Goal: Task Accomplishment & Management: Manage account settings

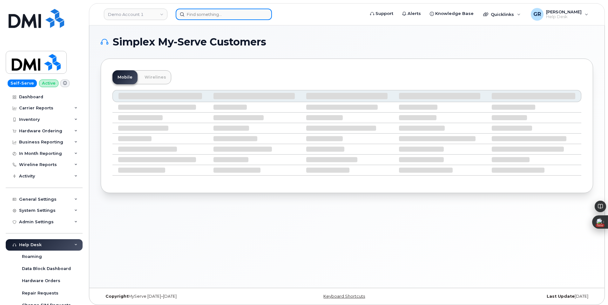
click at [214, 19] on input at bounding box center [224, 14] width 96 height 11
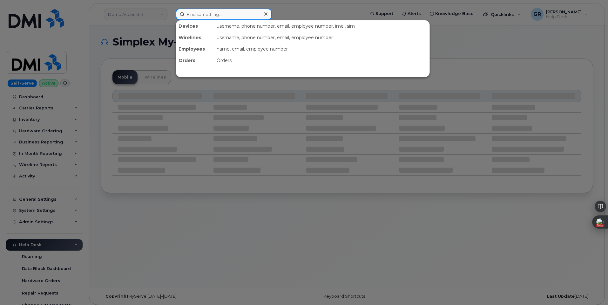
paste input "6043155435"
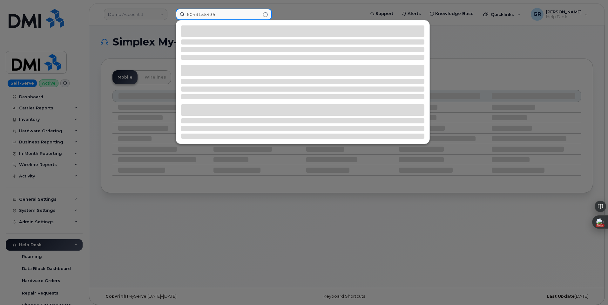
type input "6043155435"
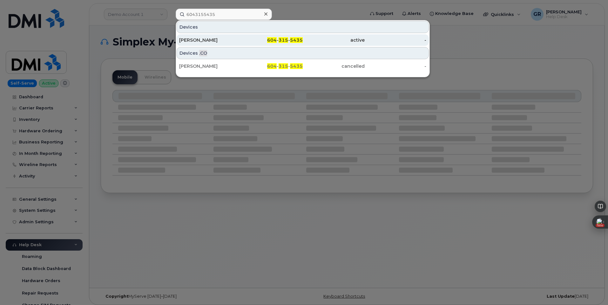
drag, startPoint x: 234, startPoint y: 38, endPoint x: 237, endPoint y: 41, distance: 4.3
click at [234, 38] on div "[PERSON_NAME]" at bounding box center [210, 40] width 62 height 6
click at [257, 40] on div "604 - 315 - 5435" at bounding box center [272, 40] width 62 height 6
click at [243, 38] on div "604 - 315 - 5435" at bounding box center [272, 40] width 62 height 6
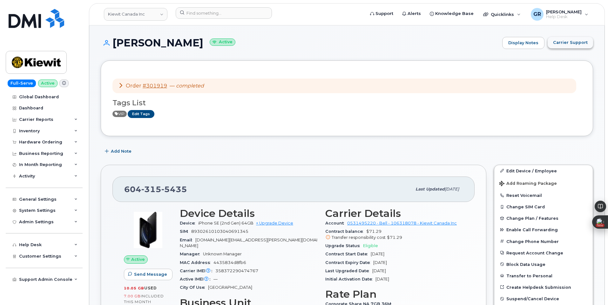
click at [568, 46] on button "Carrier Support" at bounding box center [570, 42] width 45 height 11
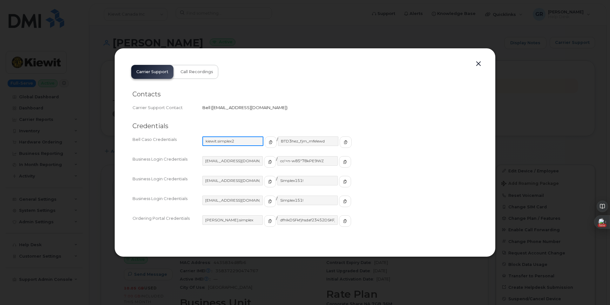
drag, startPoint x: 243, startPoint y: 141, endPoint x: 189, endPoint y: 143, distance: 54.1
click at [189, 143] on div "Bell Caso Credentials kiewit.simplex2 / BTD3hez_fjm_mfe!ewd" at bounding box center [305, 145] width 345 height 20
click at [231, 161] on input "PeterKi@smplx.co" at bounding box center [232, 161] width 61 height 10
click at [225, 220] on input "kiewit.simplex" at bounding box center [232, 220] width 61 height 10
drag, startPoint x: 241, startPoint y: 220, endPoint x: 170, endPoint y: 217, distance: 70.9
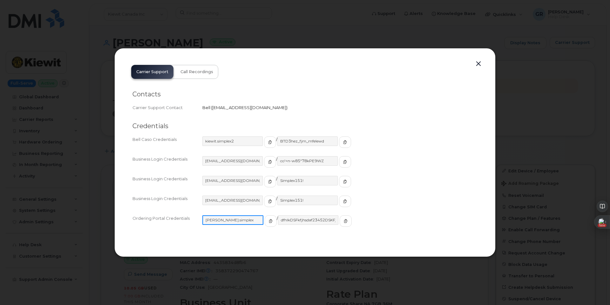
click at [170, 217] on div "Ordering Portal Credentials kiewit.simplex / dfhlkDSFkfjhsdaf23452DSKFjhsdf" at bounding box center [305, 224] width 345 height 20
click at [236, 142] on input "kiewit.simplex2" at bounding box center [232, 141] width 61 height 10
drag, startPoint x: 236, startPoint y: 140, endPoint x: 185, endPoint y: 138, distance: 50.9
click at [189, 139] on div "Bell Caso Credentials kiewit.simplex2 / BTD3hez_fjm_mfe!ewd" at bounding box center [305, 145] width 345 height 20
click at [281, 142] on input "BTD3hez_fjm_mfe!ewd" at bounding box center [308, 141] width 61 height 10
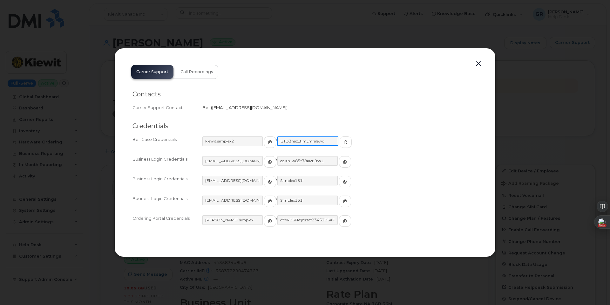
click at [281, 142] on input "BTD3hez_fjm_mfe!ewd" at bounding box center [308, 141] width 61 height 10
click at [343, 143] on icon "button" at bounding box center [345, 142] width 4 height 4
drag, startPoint x: 213, startPoint y: 106, endPoint x: 264, endPoint y: 106, distance: 50.5
click at [264, 106] on span "[EMAIL_ADDRESS][DOMAIN_NAME]" at bounding box center [249, 107] width 74 height 5
copy span "wirelessbbmcare@bell.c"
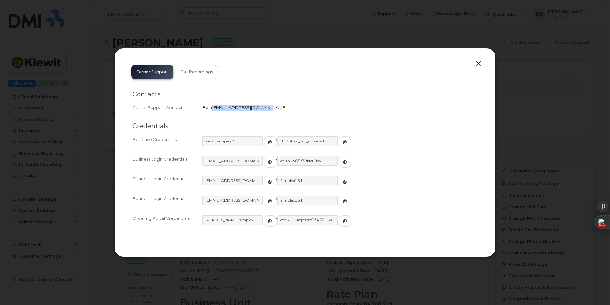
copy span "[EMAIL_ADDRESS][DOMAIN_NAME]"
click at [360, 19] on div at bounding box center [305, 152] width 610 height 305
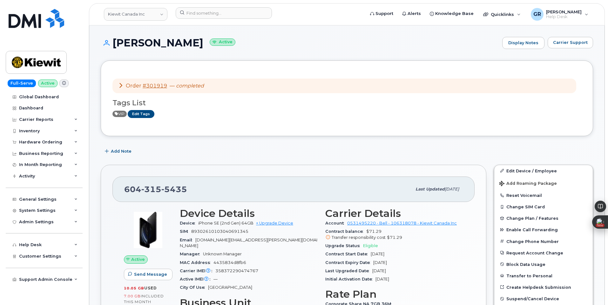
click at [121, 86] on icon at bounding box center [120, 85] width 5 height 5
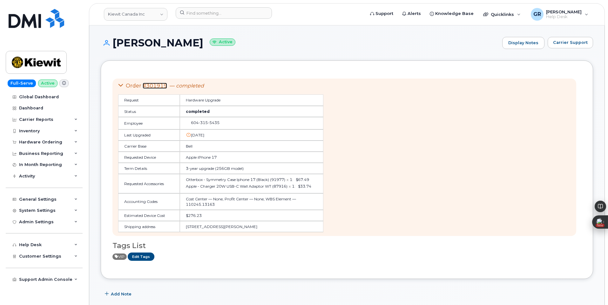
click at [148, 84] on link "#301919" at bounding box center [155, 86] width 24 height 6
click at [566, 42] on span "Carrier Support" at bounding box center [570, 42] width 35 height 6
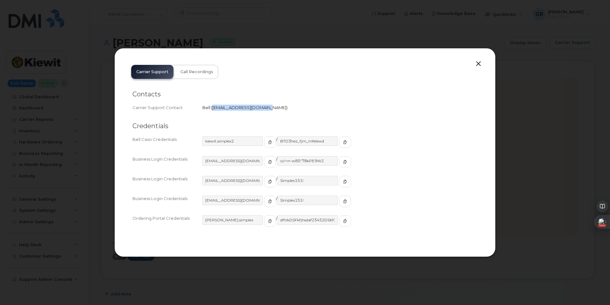
drag, startPoint x: 213, startPoint y: 107, endPoint x: 264, endPoint y: 108, distance: 50.9
click at [264, 108] on span "[EMAIL_ADDRESS][DOMAIN_NAME]" at bounding box center [249, 107] width 74 height 5
copy span "[EMAIL_ADDRESS][DOMAIN_NAME]"
drag, startPoint x: 239, startPoint y: 222, endPoint x: 185, endPoint y: 227, distance: 54.6
click at [185, 227] on div "Ordering Portal Credentials kiewit.simplex / dfhlkDSFkfjhsdaf23452DSKFjhsdf" at bounding box center [305, 224] width 345 height 20
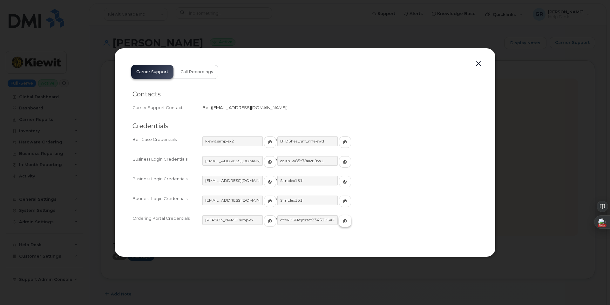
click at [342, 220] on span "button" at bounding box center [345, 221] width 6 height 6
click at [267, 219] on span "button" at bounding box center [270, 221] width 6 height 6
click at [477, 66] on button "button" at bounding box center [479, 63] width 10 height 9
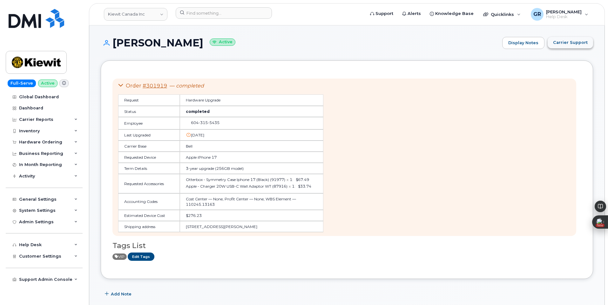
click at [556, 41] on span "Carrier Support" at bounding box center [570, 42] width 35 height 6
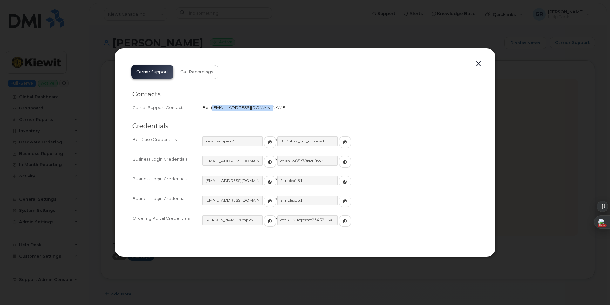
drag, startPoint x: 264, startPoint y: 106, endPoint x: 213, endPoint y: 109, distance: 50.6
click at [213, 109] on span "[EMAIL_ADDRESS][DOMAIN_NAME]" at bounding box center [249, 107] width 74 height 5
copy span "[EMAIL_ADDRESS][DOMAIN_NAME]"
click at [475, 59] on div "Carrier Support Call Recordings Contacts Carrier Support Contact Bell   [EMAIL_…" at bounding box center [304, 152] width 381 height 209
click at [479, 63] on button "button" at bounding box center [479, 63] width 10 height 9
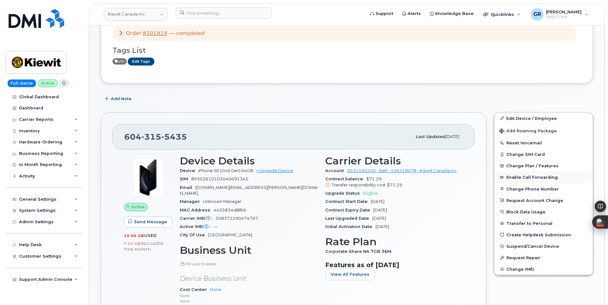
scroll to position [64, 0]
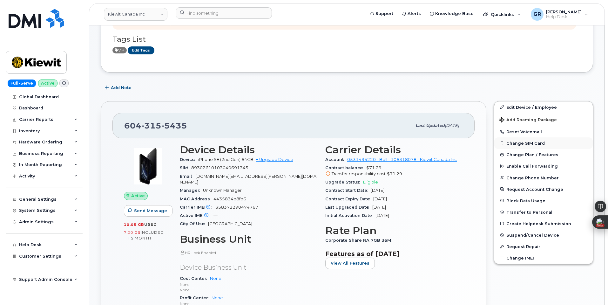
click at [530, 140] on button "Change SIM Card" at bounding box center [544, 142] width 99 height 11
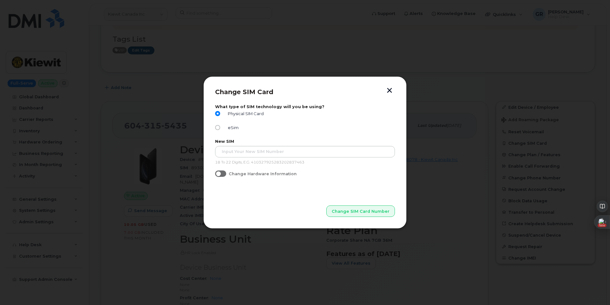
click at [391, 89] on button "button" at bounding box center [390, 91] width 10 height 7
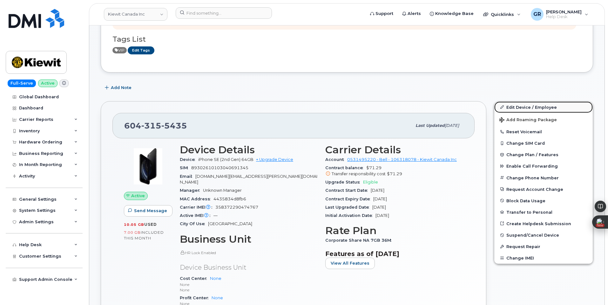
click at [530, 110] on link "Edit Device / Employee" at bounding box center [544, 106] width 99 height 11
click at [518, 107] on link "Edit Device / Employee" at bounding box center [544, 106] width 99 height 11
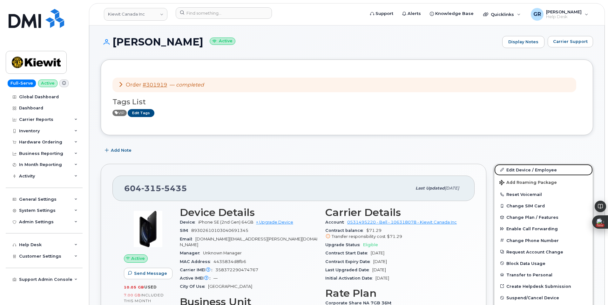
scroll to position [0, 0]
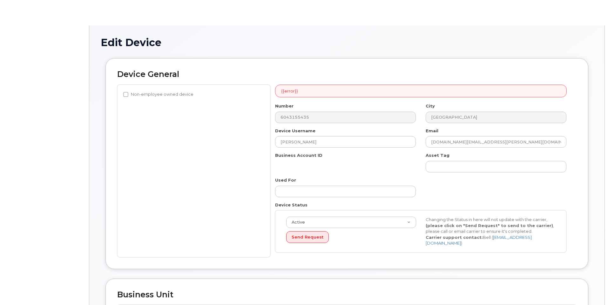
select select "14059"
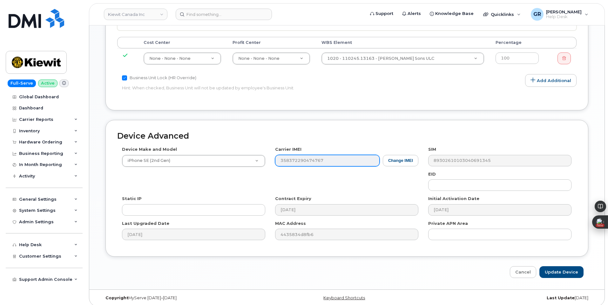
scroll to position [317, 0]
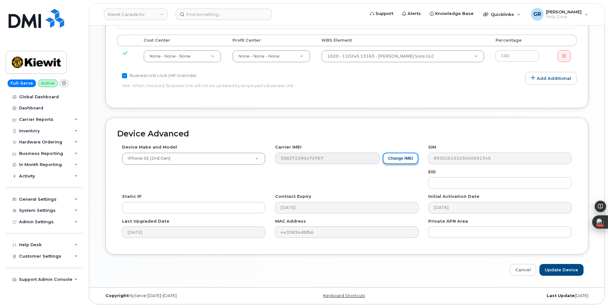
click at [400, 160] on button "Change IMEI" at bounding box center [401, 159] width 36 height 12
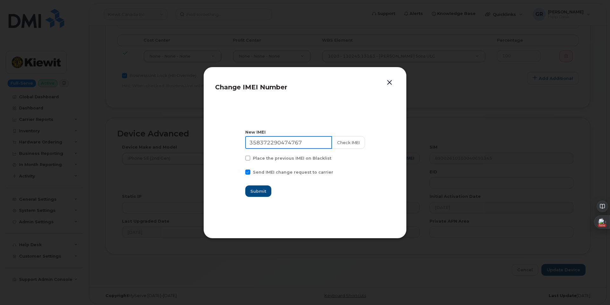
drag, startPoint x: 288, startPoint y: 144, endPoint x: 215, endPoint y: 144, distance: 73.4
click at [218, 144] on section "New IMEI 358372290474767 Check IMEI Place the previous IMEI on Blacklist Send I…" at bounding box center [305, 162] width 180 height 127
click at [345, 143] on button "Check IMEI" at bounding box center [348, 142] width 33 height 13
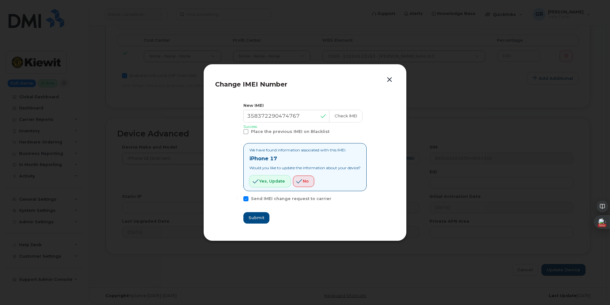
click at [275, 179] on span "Yes, update" at bounding box center [272, 181] width 26 height 6
click at [275, 182] on span "Yes, update" at bounding box center [272, 181] width 26 height 6
click at [270, 182] on span "Yes, update" at bounding box center [272, 181] width 26 height 6
click at [338, 118] on button "Check IMEI" at bounding box center [345, 116] width 33 height 13
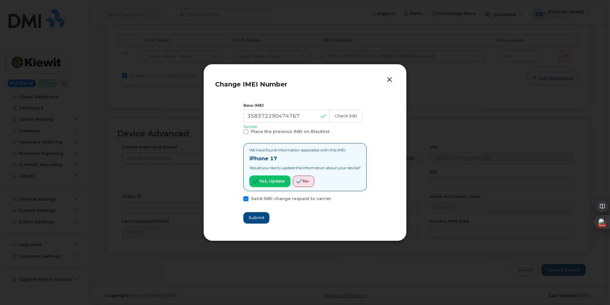
click at [268, 182] on span "Yes, update" at bounding box center [272, 181] width 26 height 6
click at [388, 81] on button "button" at bounding box center [390, 79] width 10 height 9
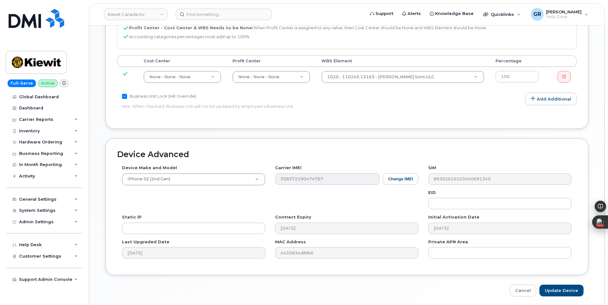
scroll to position [285, 0]
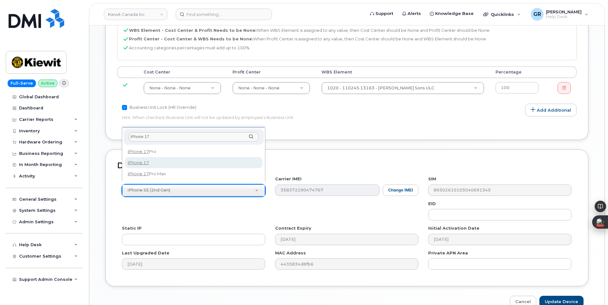
type input "iPhone 17"
select select "3442"
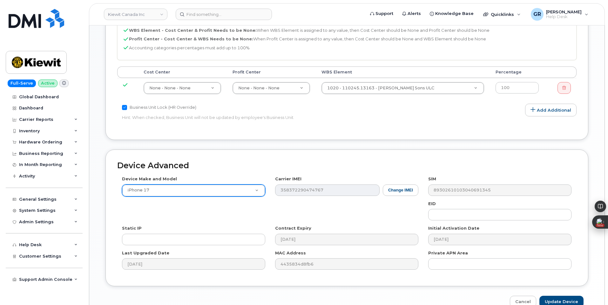
click at [420, 190] on div "Device Make and Model iPhone 17 Android TCL 502 Watch Apple Watch S9 41mm Andro…" at bounding box center [347, 225] width 460 height 99
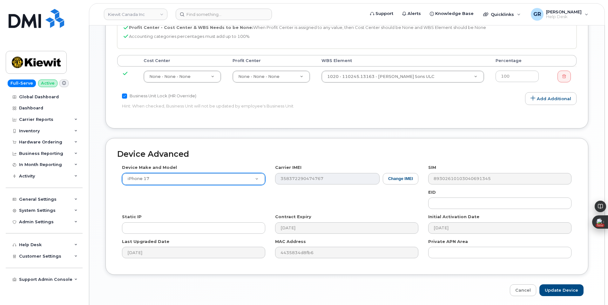
scroll to position [317, 0]
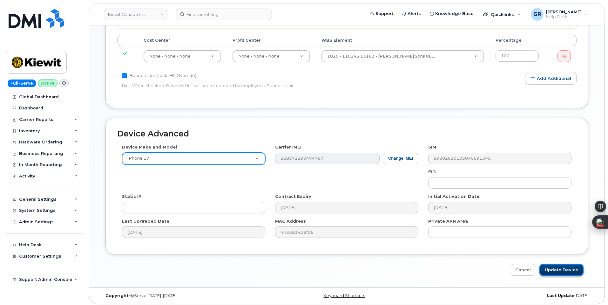
click at [559, 265] on input "Update Device" at bounding box center [562, 270] width 44 height 12
type input "Saving..."
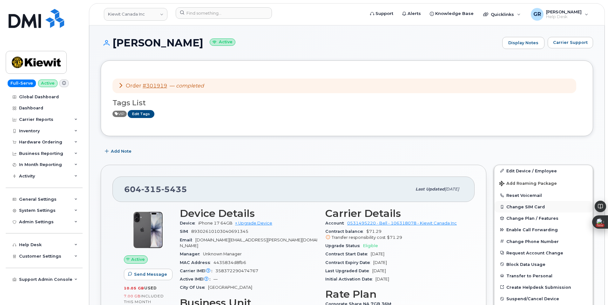
click at [521, 209] on button "Change SIM Card" at bounding box center [544, 206] width 99 height 11
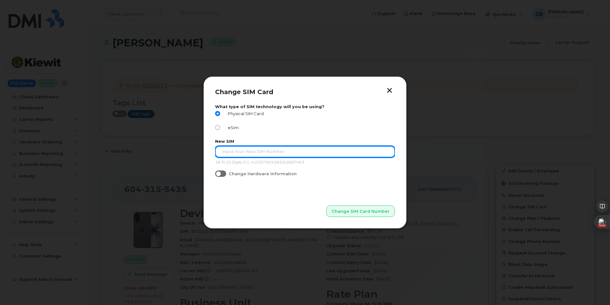
click at [292, 153] on input "text" at bounding box center [305, 151] width 180 height 11
paste input "89302610103040691345"
type input "89302610103040691345"
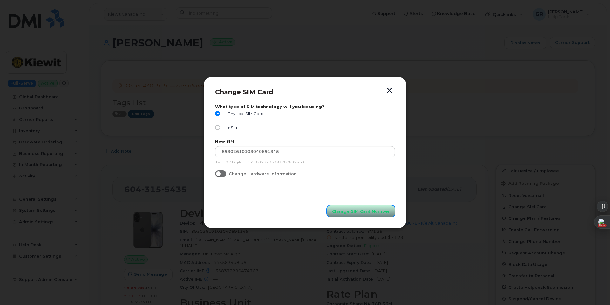
click at [360, 210] on span "Change SIM Card Number" at bounding box center [361, 211] width 58 height 6
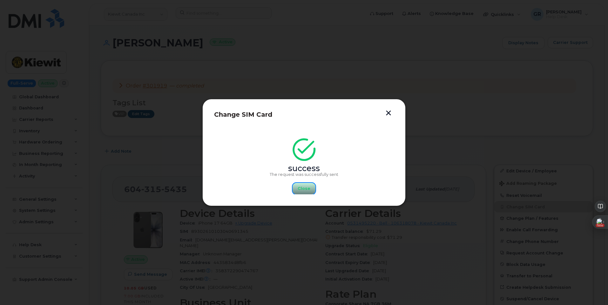
click at [303, 188] on span "Close" at bounding box center [304, 188] width 13 height 6
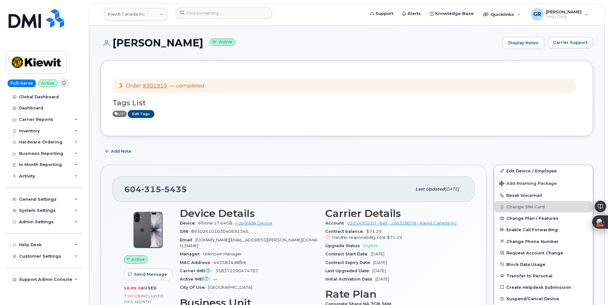
click at [580, 47] on button "Carrier Support" at bounding box center [570, 42] width 45 height 11
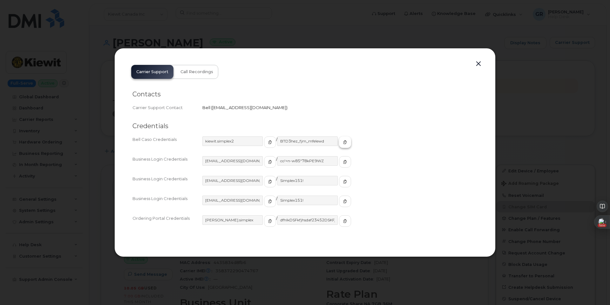
click at [342, 144] on span "button" at bounding box center [345, 142] width 6 height 6
click at [472, 63] on div "Carrier Support Call Recordings Contacts Carrier Support Contact Bell   [EMAIL_…" at bounding box center [305, 152] width 358 height 185
click at [476, 63] on button "button" at bounding box center [479, 63] width 10 height 9
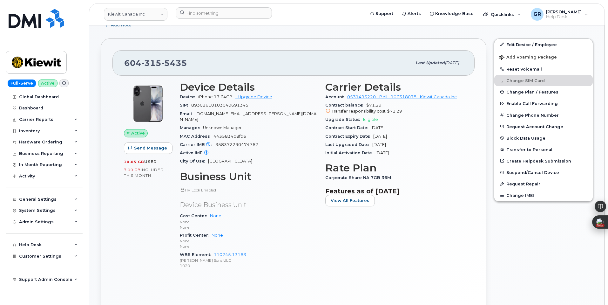
scroll to position [127, 0]
click at [262, 140] on div "Carrier IMEI Carrier IMEI is reported during the last billing cycle or change o…" at bounding box center [249, 144] width 138 height 8
click at [254, 141] on span "358372290474767" at bounding box center [237, 143] width 43 height 5
click at [256, 141] on span "358372290474767" at bounding box center [237, 143] width 43 height 5
